Goal: Browse casually

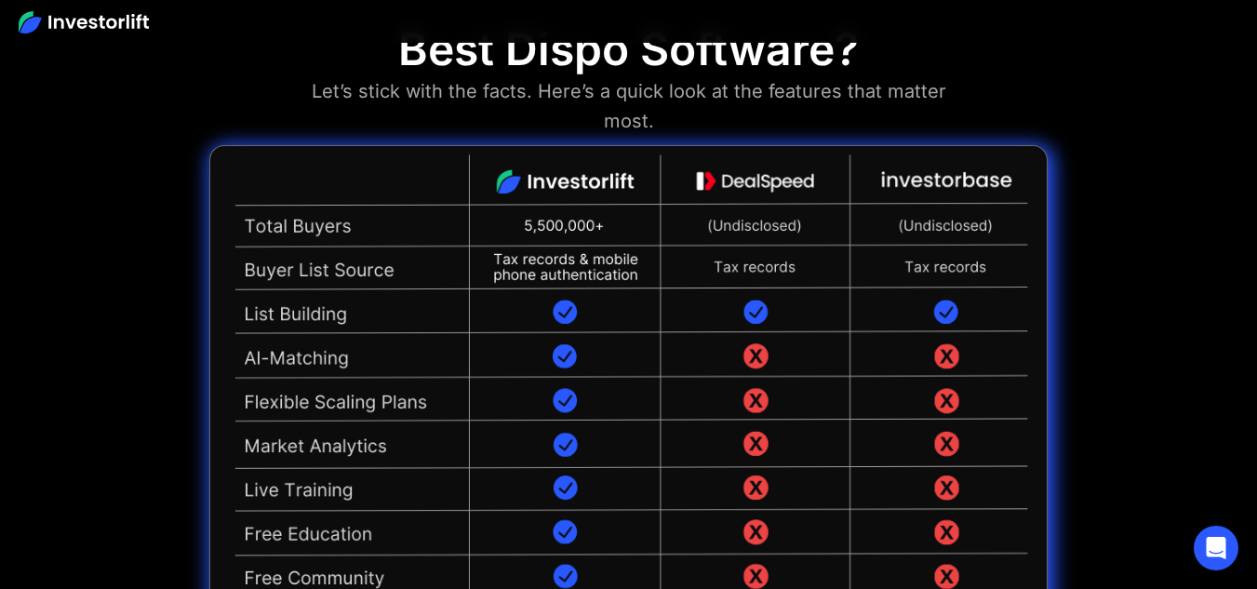
scroll to position [4090, 0]
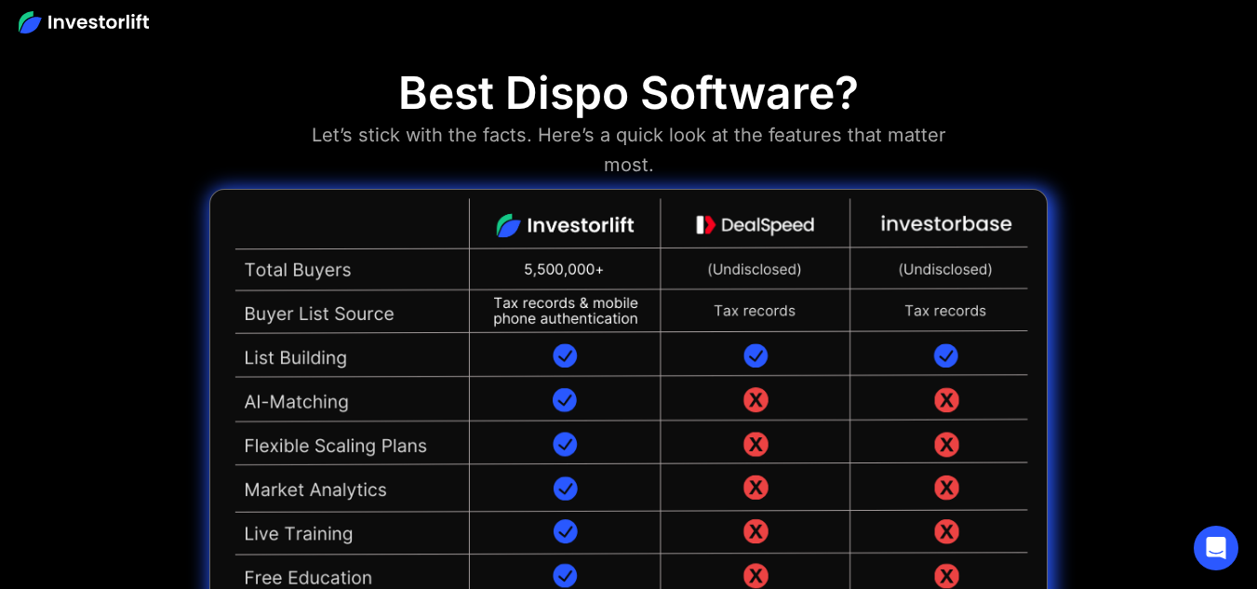
click at [668, 287] on img at bounding box center [628, 509] width 838 height 640
click at [711, 366] on img at bounding box center [628, 509] width 838 height 640
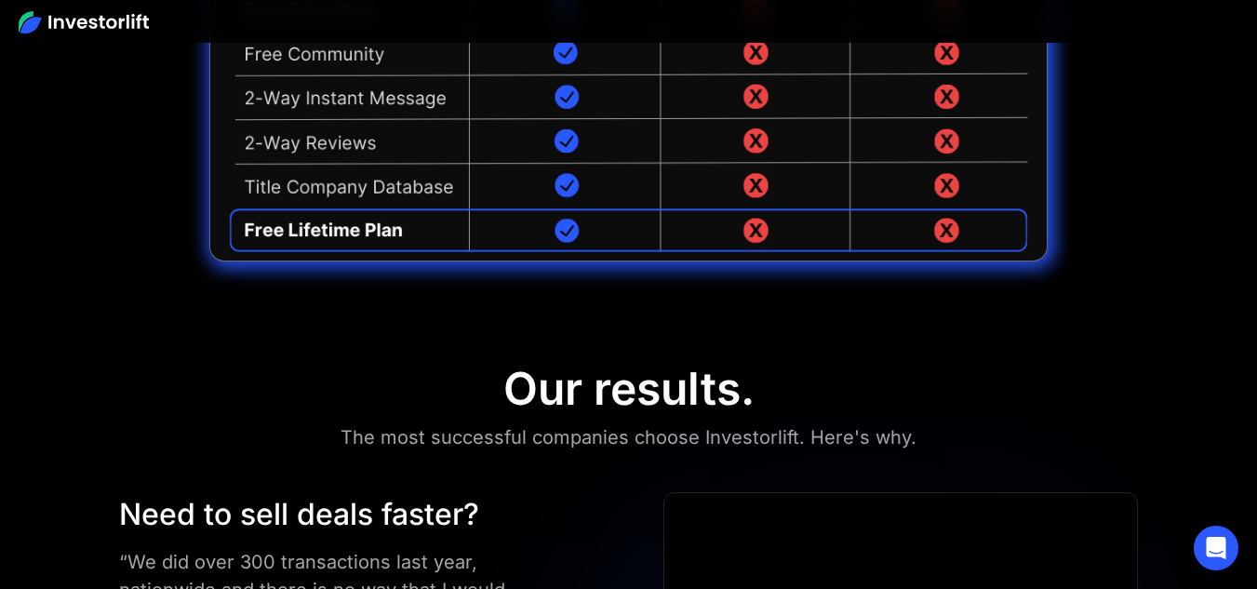
scroll to position [4657, 0]
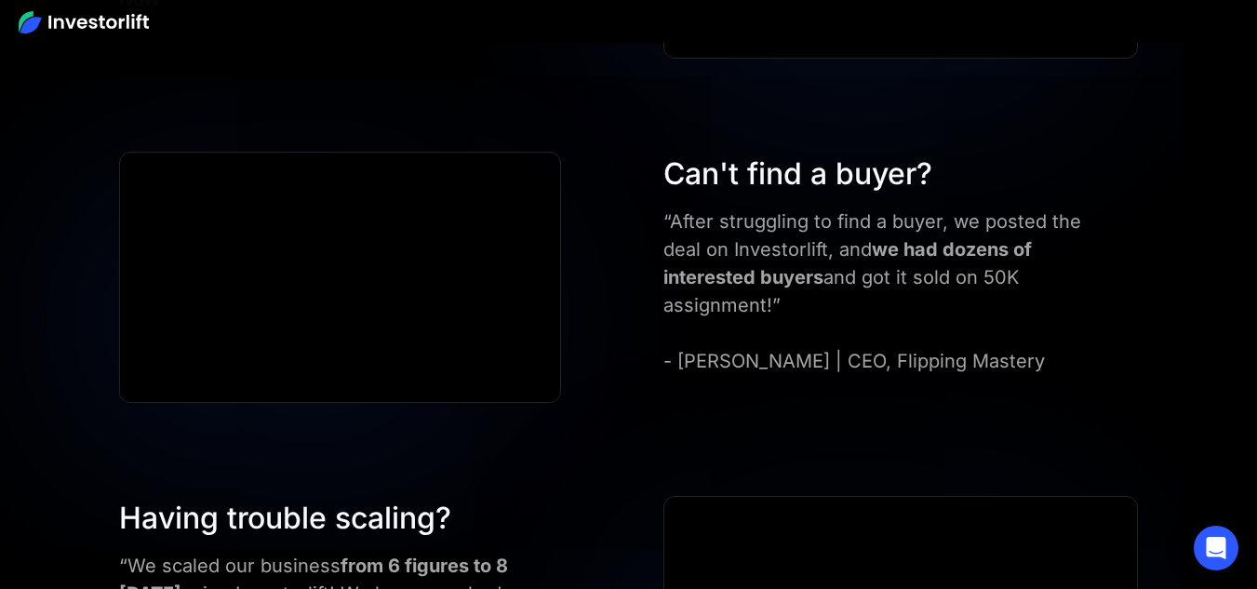
scroll to position [5361, 0]
drag, startPoint x: 582, startPoint y: 358, endPoint x: 460, endPoint y: 57, distance: 325.2
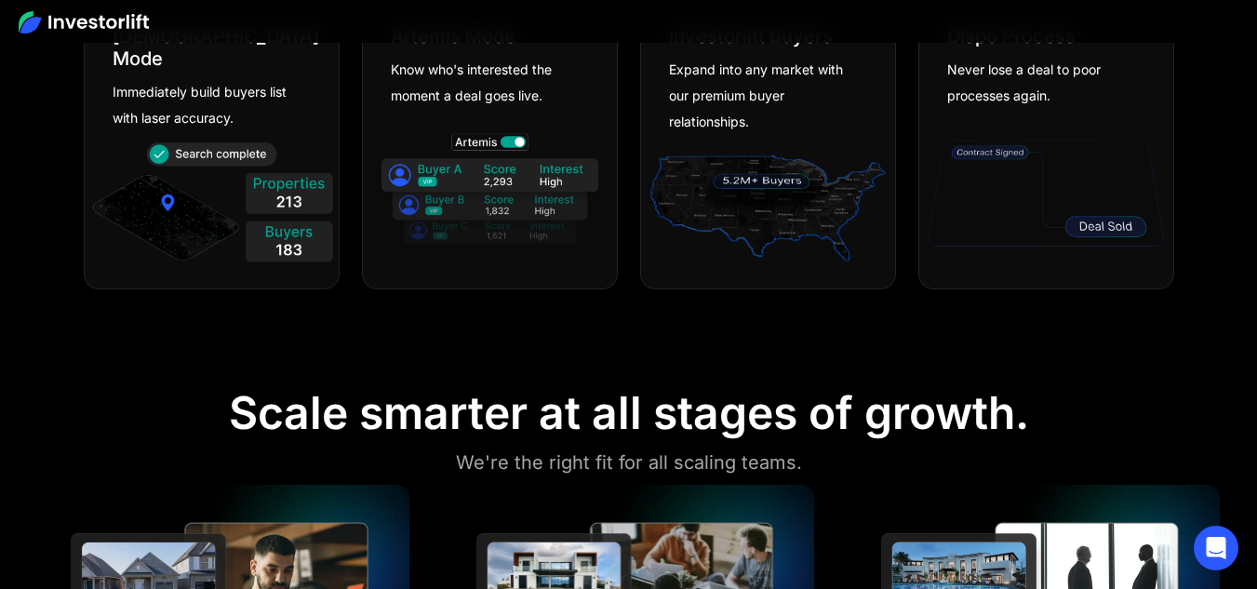
scroll to position [0, 0]
